Goal: Task Accomplishment & Management: Use online tool/utility

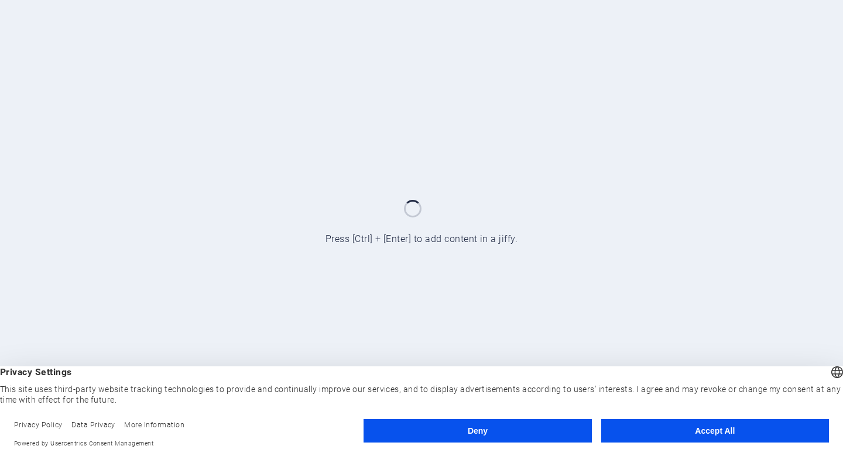
click at [543, 434] on button "Deny" at bounding box center [478, 430] width 228 height 23
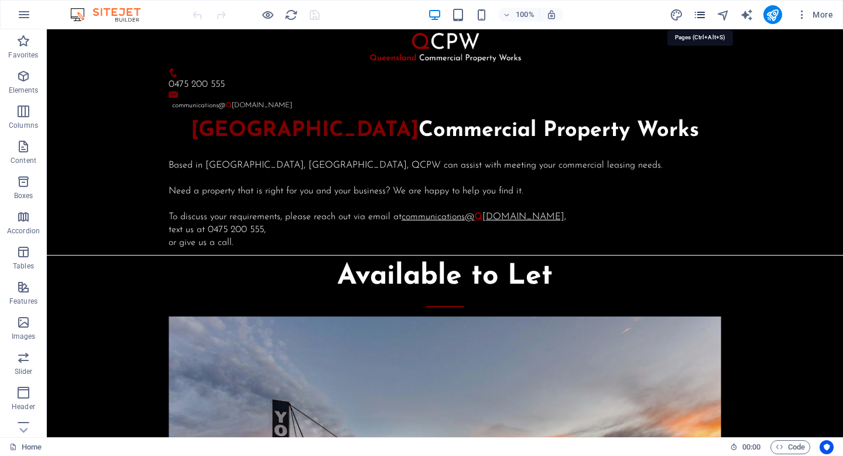
click at [701, 19] on icon "pages" at bounding box center [699, 14] width 13 height 13
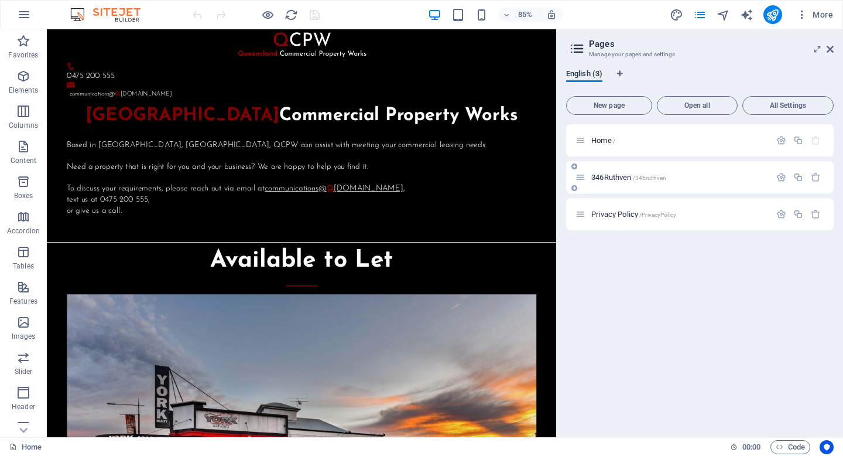
click at [718, 180] on div "346Ruthven /346ruthven" at bounding box center [673, 176] width 195 height 13
click at [599, 177] on span "346Ruthven /346ruthven" at bounding box center [628, 177] width 75 height 9
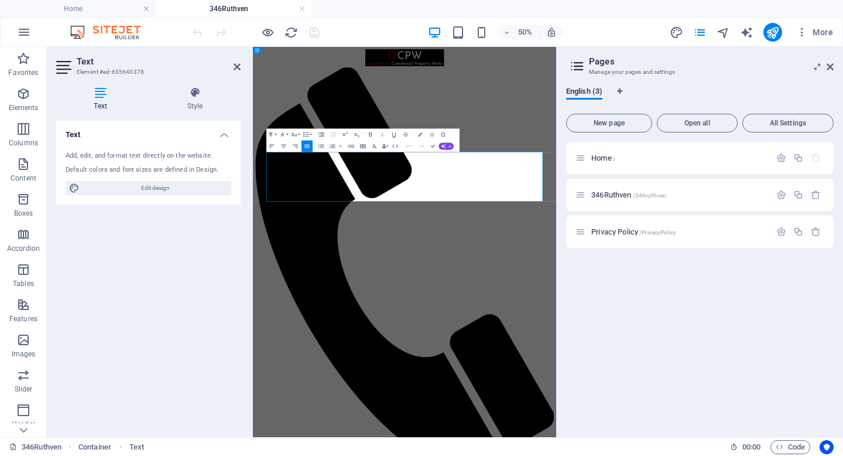
scroll to position [231, 0]
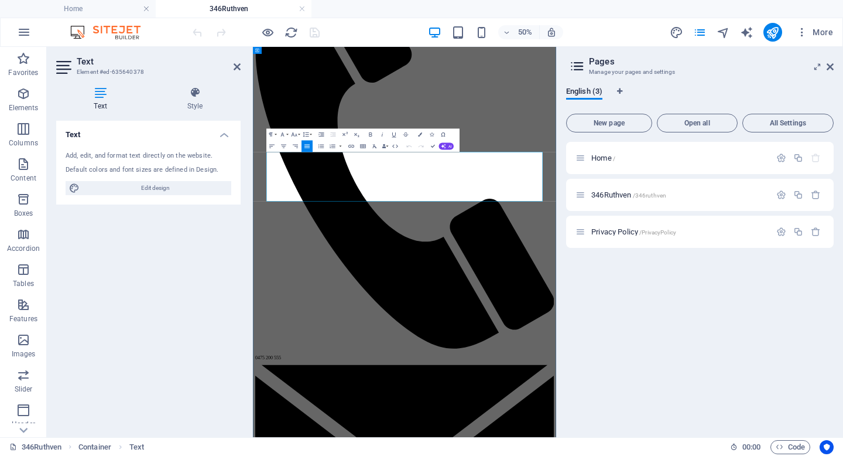
click at [237, 70] on icon at bounding box center [237, 66] width 7 height 9
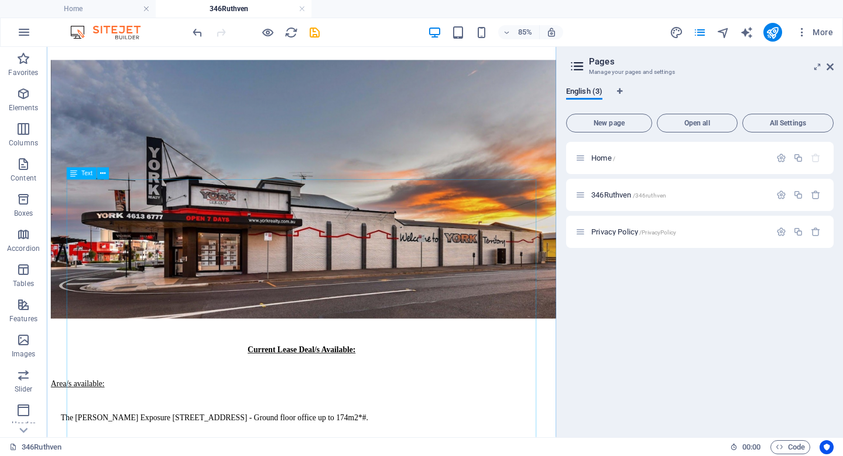
scroll to position [1358, 0]
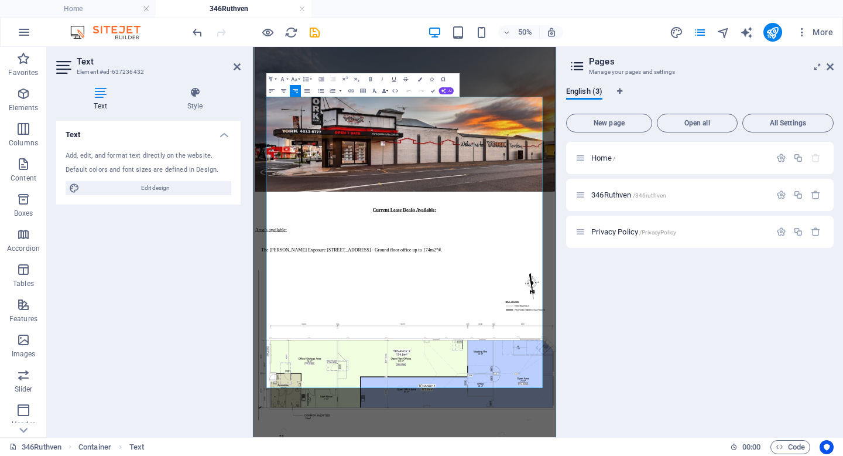
click at [235, 69] on icon at bounding box center [237, 66] width 7 height 9
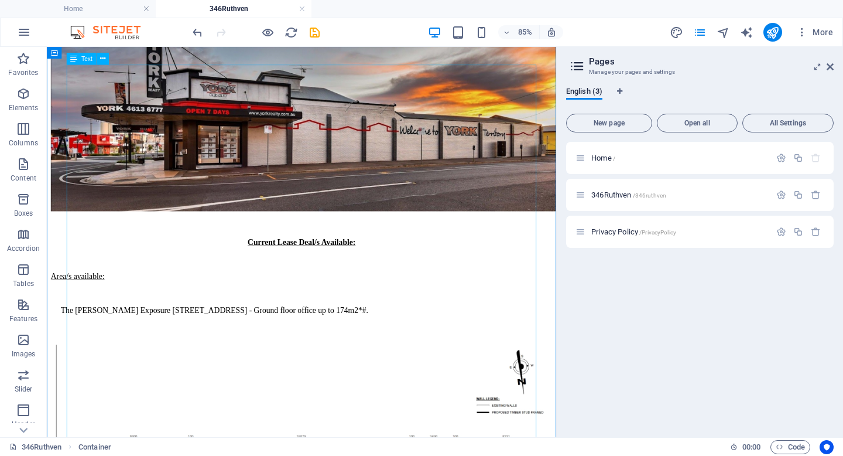
scroll to position [1441, 0]
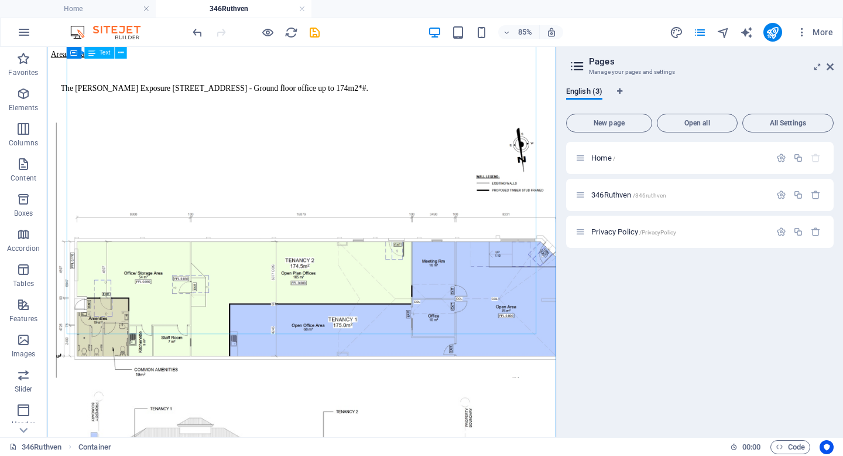
scroll to position [1703, 0]
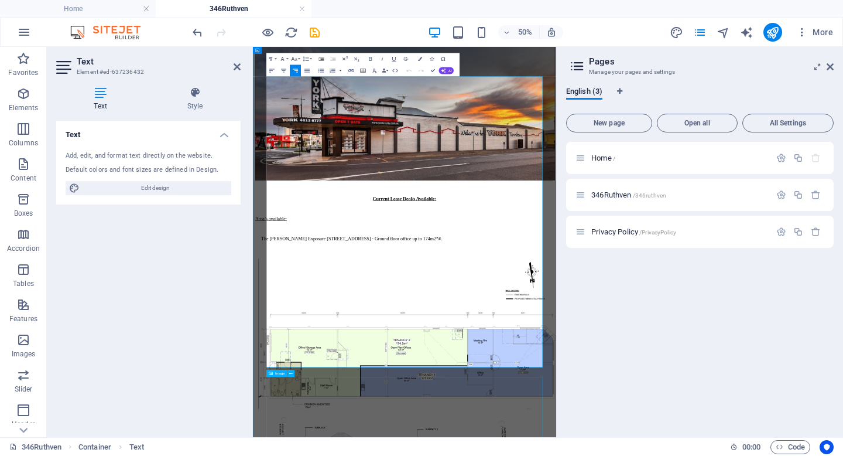
scroll to position [1402, 0]
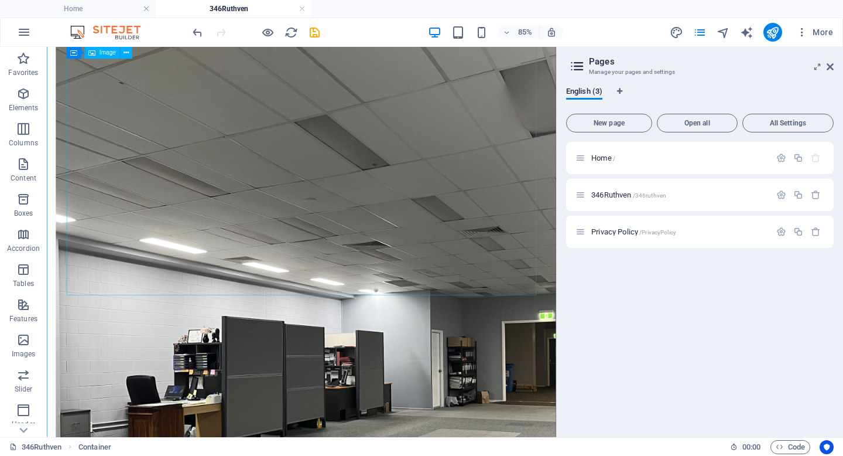
scroll to position [5230, 0]
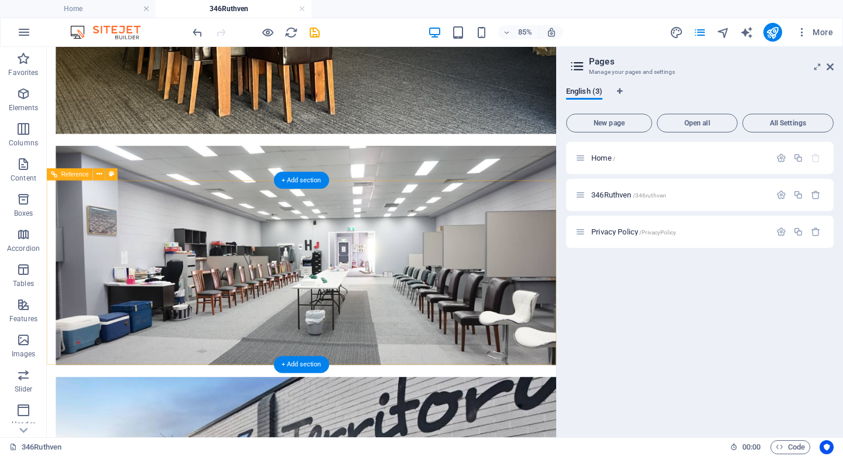
scroll to position [6395, 0]
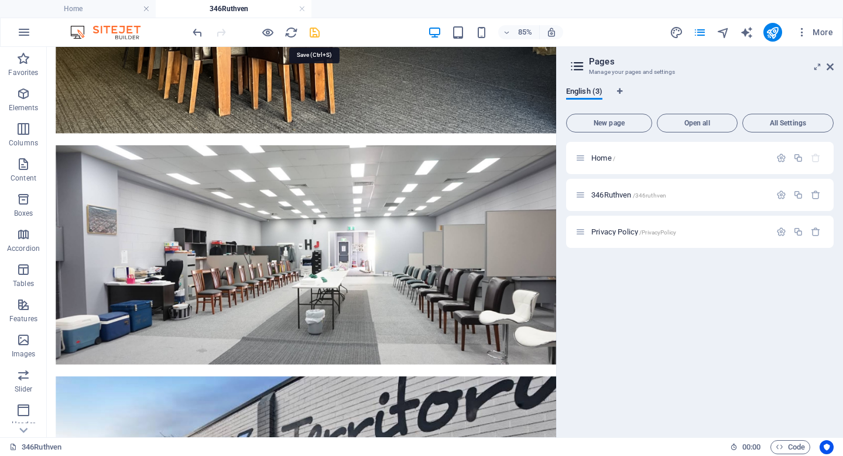
click at [319, 33] on icon "save" at bounding box center [314, 32] width 13 height 13
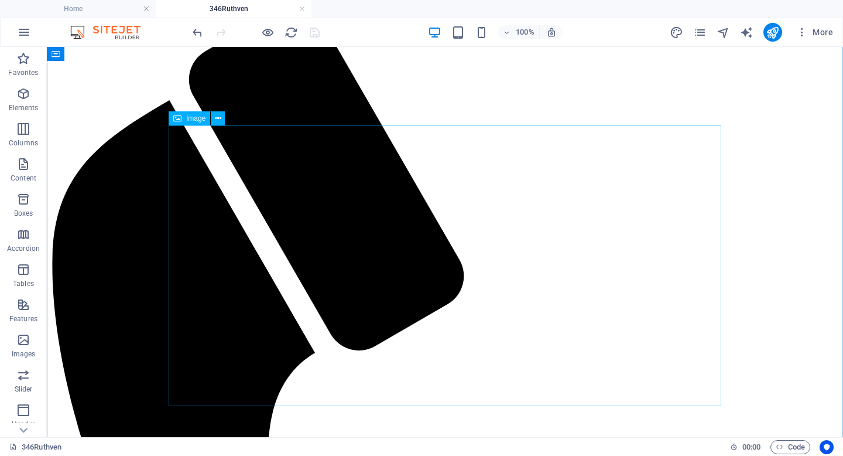
scroll to position [0, 0]
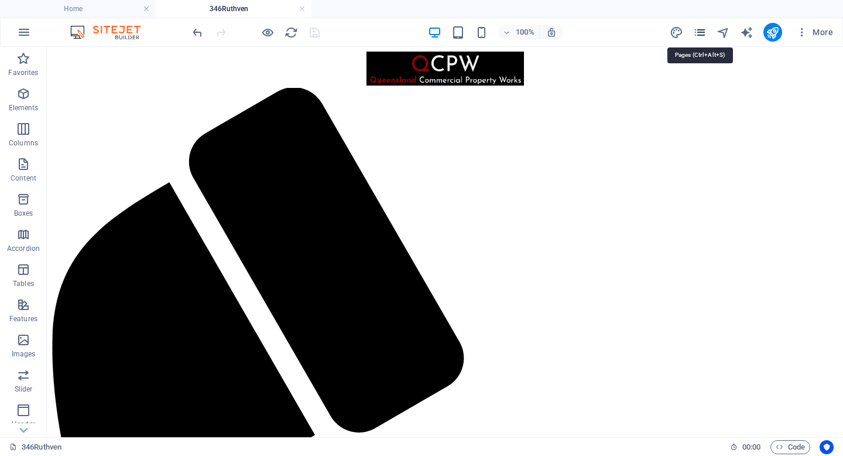
click at [706, 33] on icon "pages" at bounding box center [699, 32] width 13 height 13
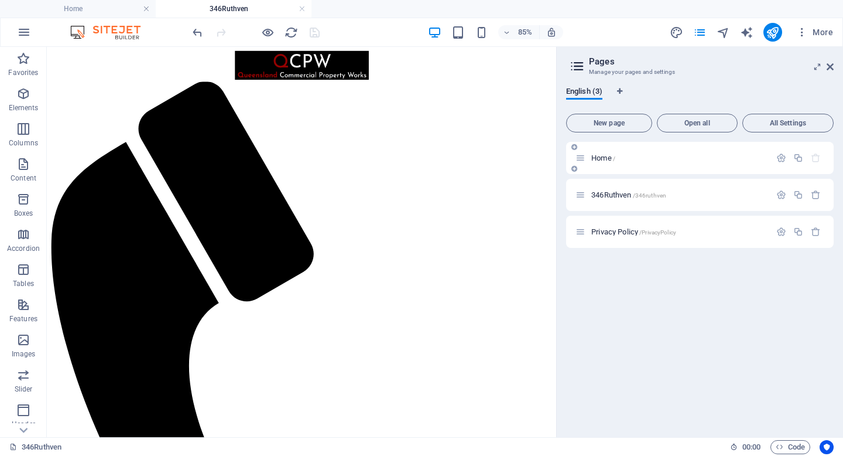
click at [601, 159] on span "Home /" at bounding box center [603, 157] width 24 height 9
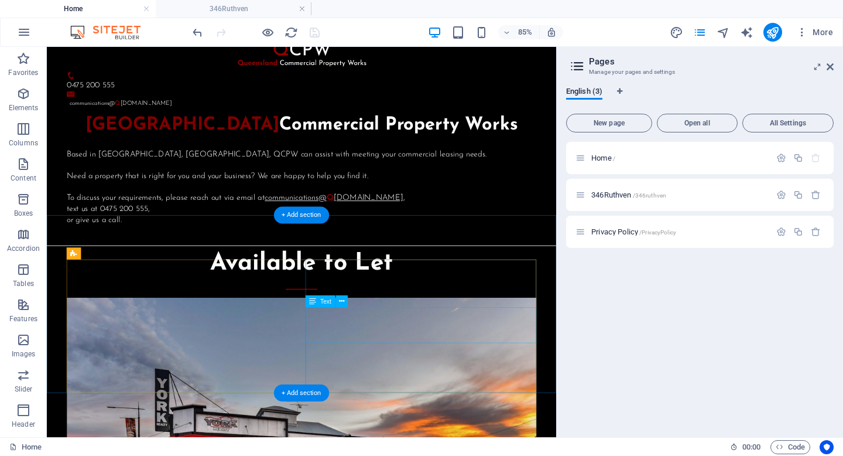
scroll to position [22, 0]
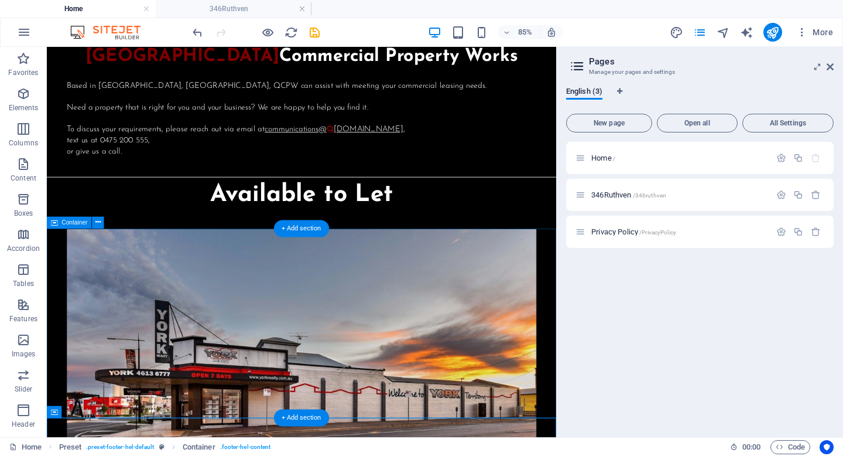
scroll to position [0, 0]
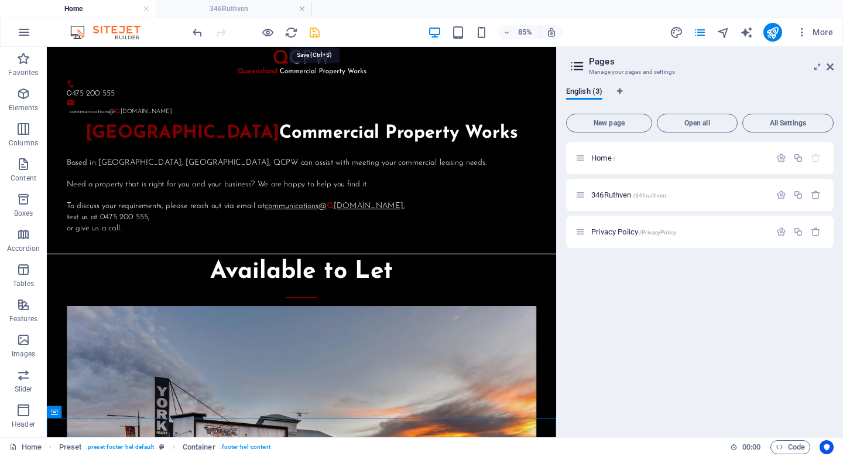
click at [315, 28] on icon "save" at bounding box center [314, 32] width 13 height 13
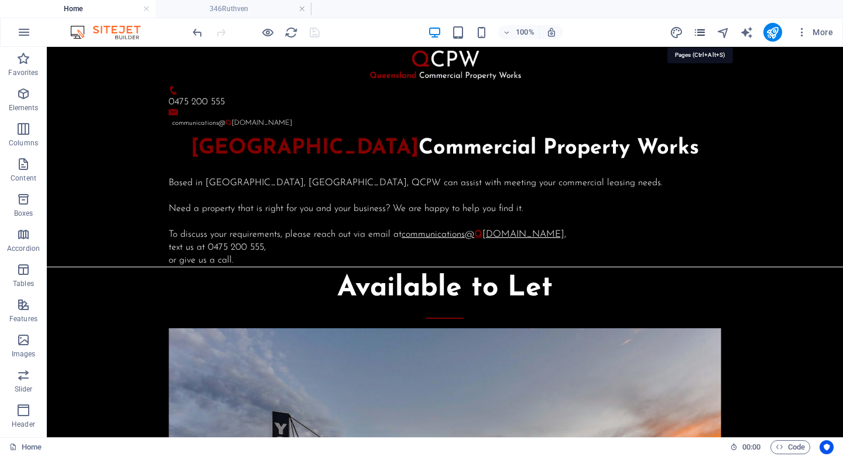
click at [700, 34] on icon "pages" at bounding box center [699, 32] width 13 height 13
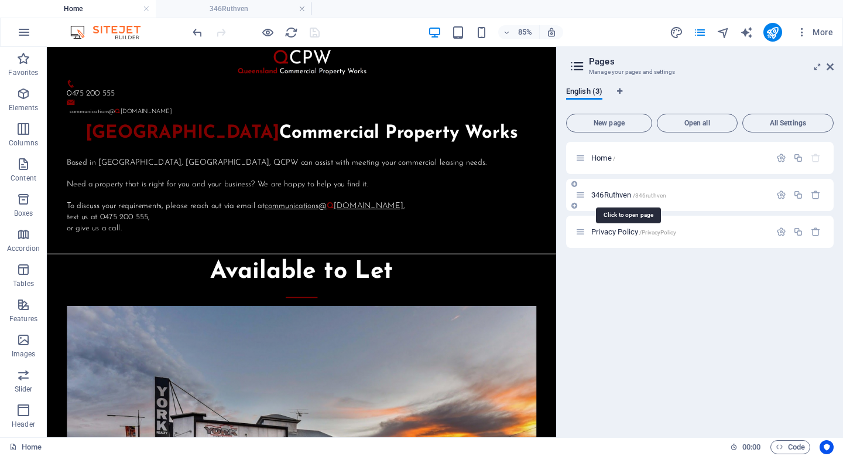
click at [610, 197] on span "346Ruthven /346ruthven" at bounding box center [628, 194] width 75 height 9
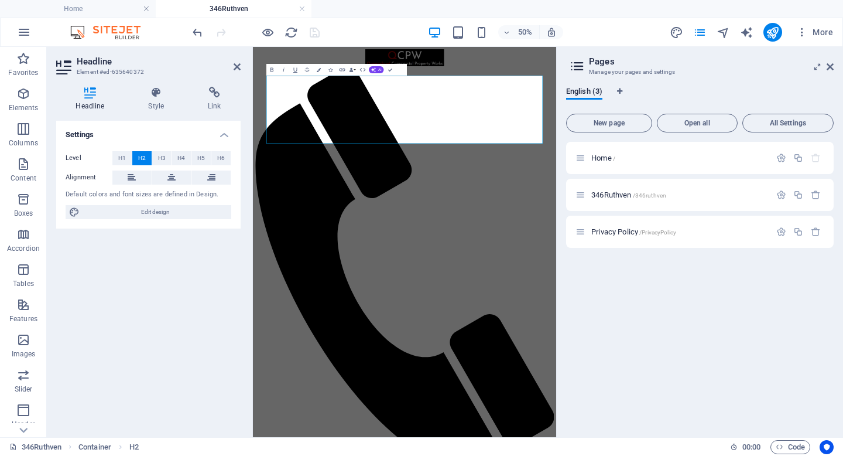
click at [601, 277] on div "Home / 346Ruthven /346ruthven Privacy Policy /PrivacyPolicy" at bounding box center [700, 285] width 268 height 286
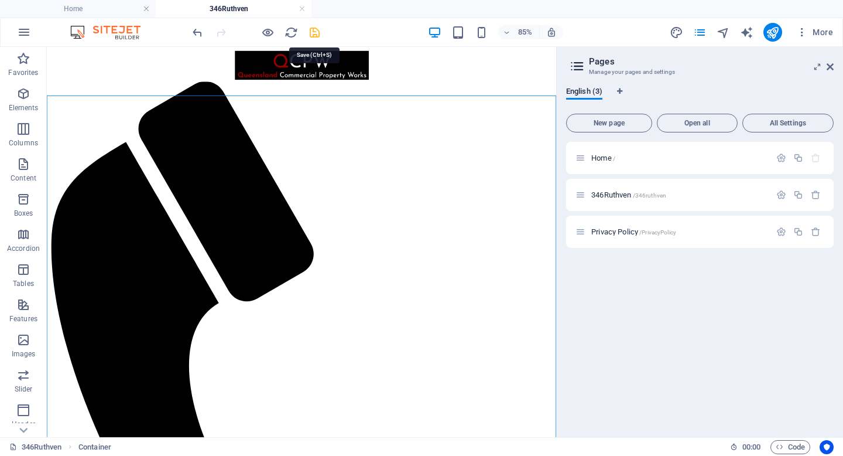
click at [314, 29] on icon "save" at bounding box center [314, 32] width 13 height 13
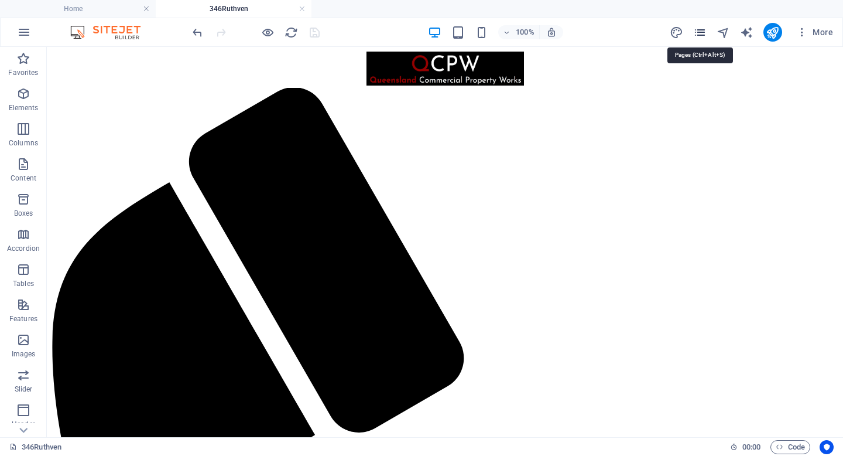
click at [703, 35] on icon "pages" at bounding box center [699, 32] width 13 height 13
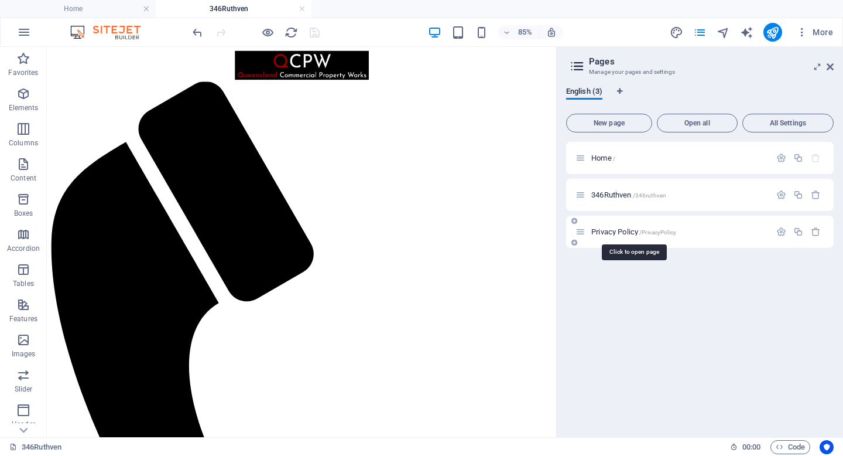
click at [615, 234] on span "Privacy Policy /PrivacyPolicy" at bounding box center [633, 231] width 85 height 9
click at [604, 158] on span "Home /" at bounding box center [603, 157] width 24 height 9
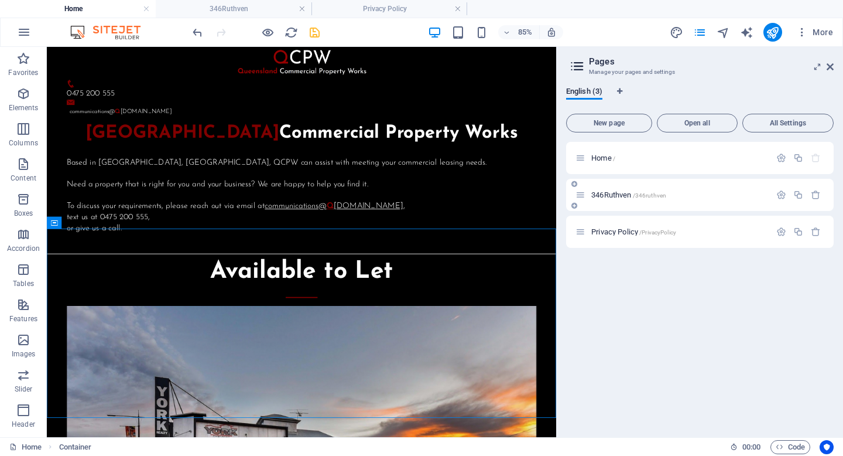
click at [614, 196] on span "346Ruthven /346ruthven" at bounding box center [628, 194] width 75 height 9
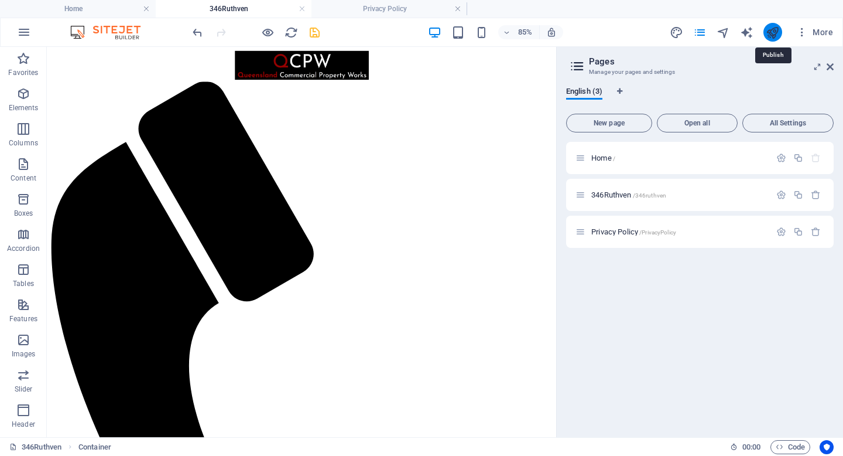
click at [775, 33] on icon "publish" at bounding box center [772, 32] width 13 height 13
